Goal: Information Seeking & Learning: Check status

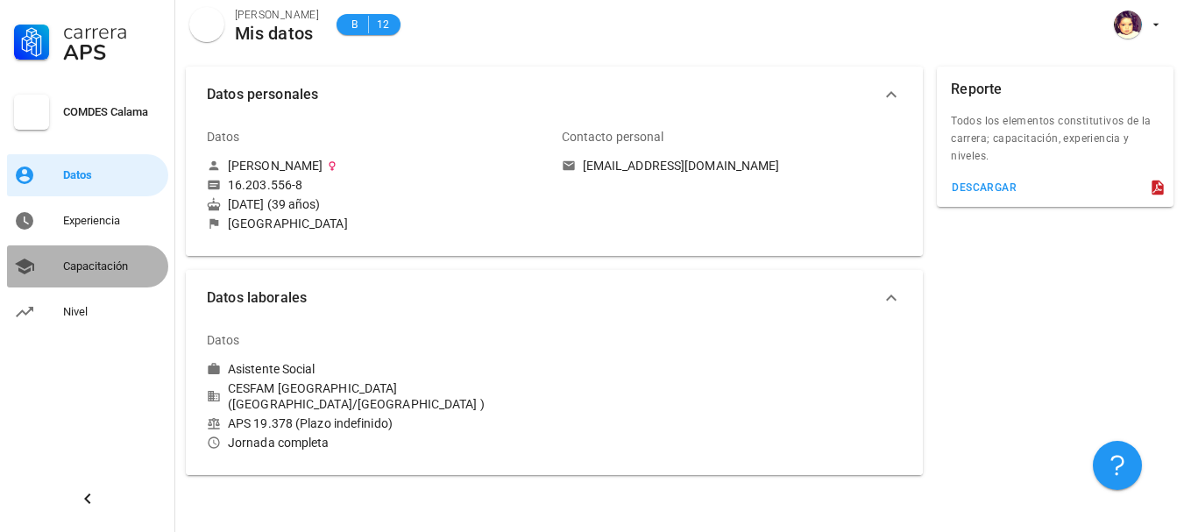
click at [96, 264] on div "Capacitación" at bounding box center [112, 267] width 98 height 14
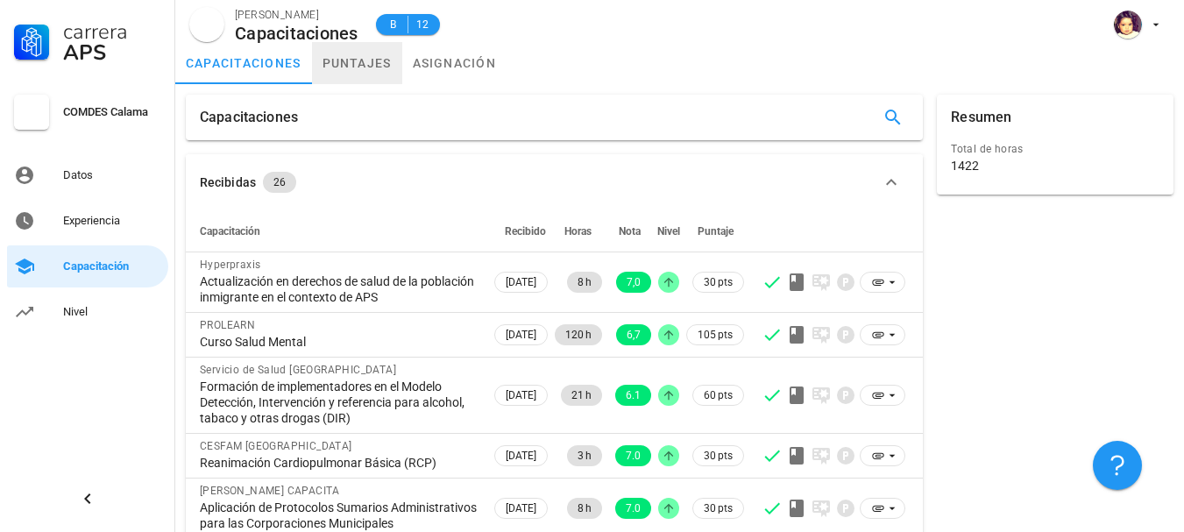
click at [352, 67] on link "puntajes" at bounding box center [357, 63] width 90 height 42
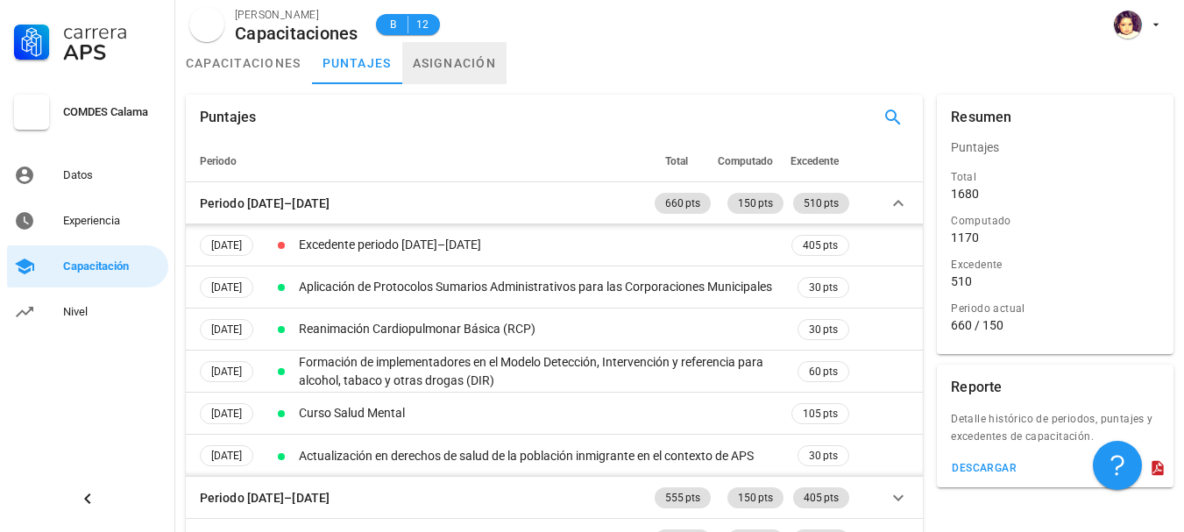
click at [416, 61] on link "asignación" at bounding box center [454, 63] width 105 height 42
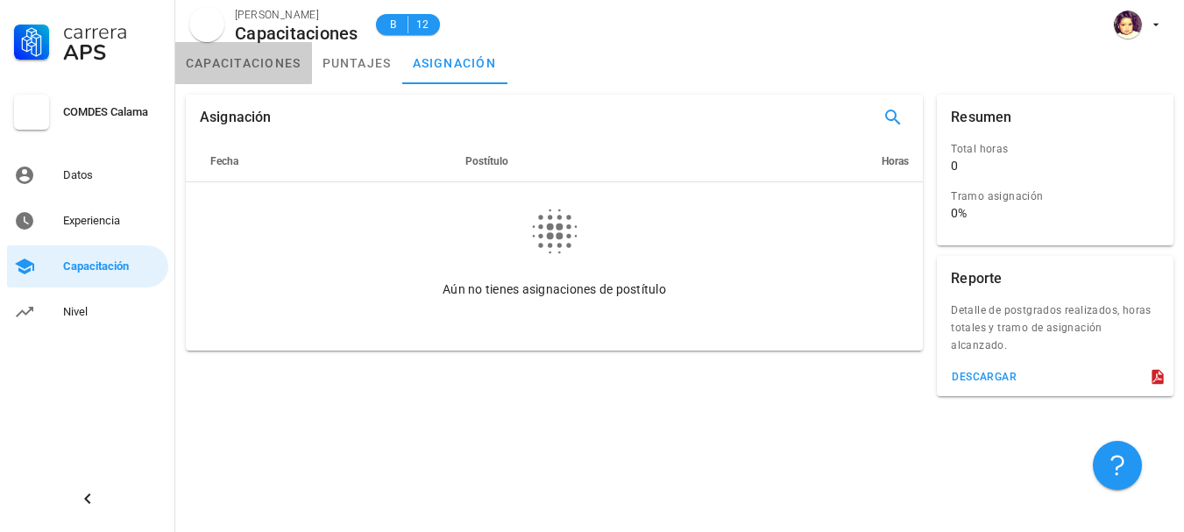
click at [232, 64] on link "capacitaciones" at bounding box center [243, 63] width 137 height 42
